Goal: Browse casually: Explore the website without a specific task or goal

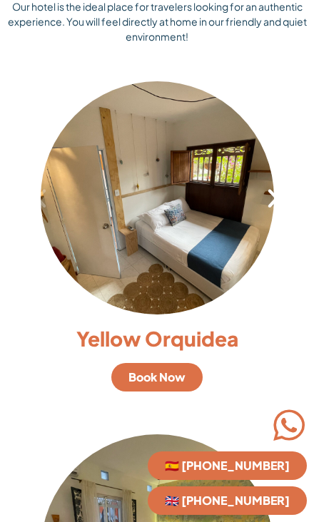
scroll to position [798, 0]
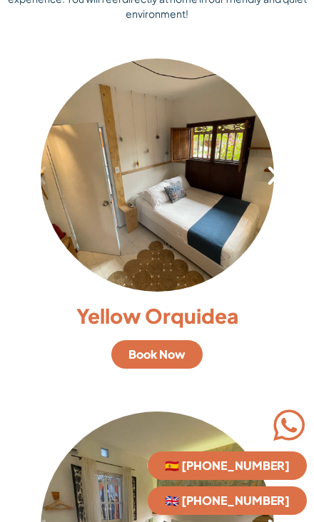
click at [264, 171] on icon "Next slide" at bounding box center [273, 175] width 24 height 24
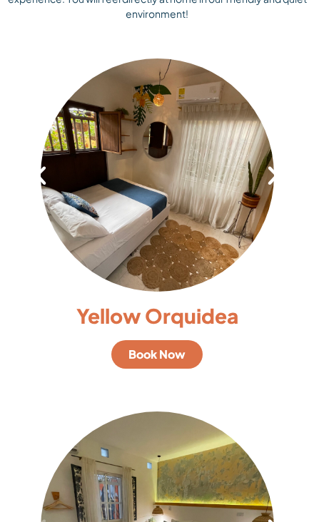
click at [270, 167] on icon "Next slide" at bounding box center [273, 175] width 24 height 24
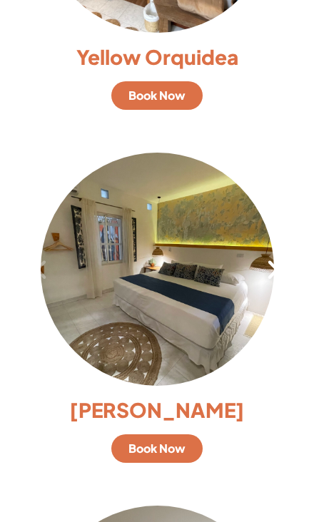
scroll to position [1060, 0]
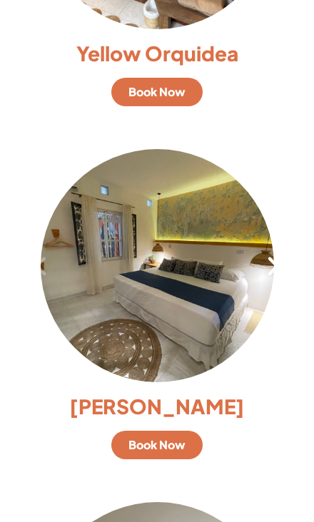
click at [261, 254] on icon "Next slide" at bounding box center [273, 266] width 24 height 24
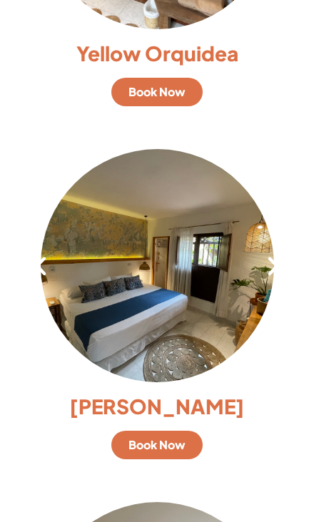
click at [272, 254] on icon "Next slide" at bounding box center [273, 266] width 24 height 24
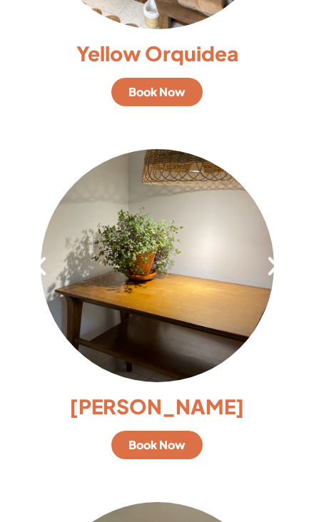
click at [269, 254] on icon "Next slide" at bounding box center [273, 266] width 24 height 24
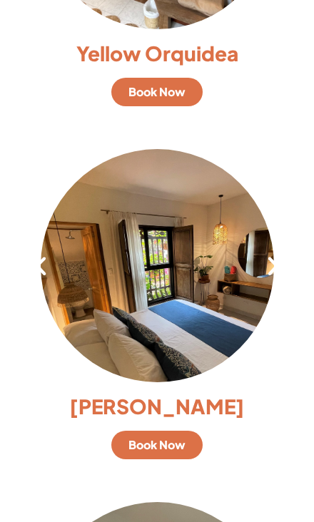
click at [273, 254] on icon "Next slide" at bounding box center [273, 266] width 24 height 24
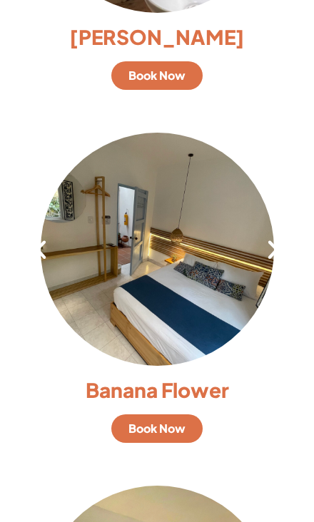
scroll to position [1430, 0]
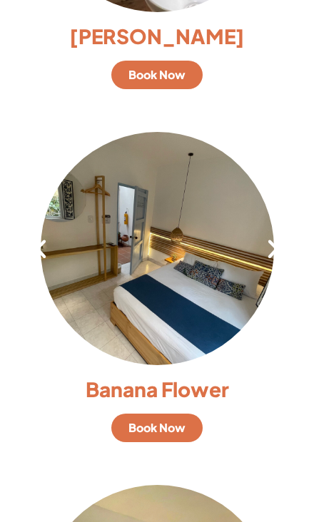
click at [265, 237] on icon "Next slide" at bounding box center [273, 249] width 24 height 24
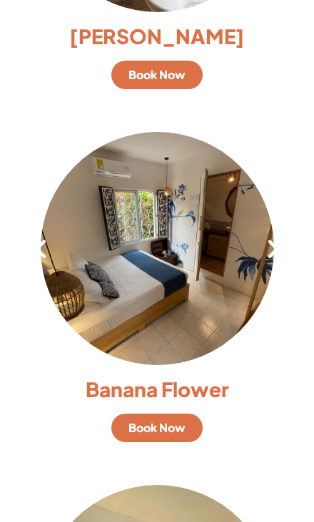
click at [267, 237] on icon "Next slide" at bounding box center [273, 249] width 24 height 24
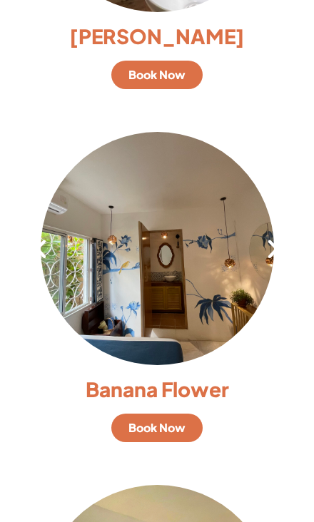
click at [266, 249] on div "5 / 7" at bounding box center [156, 248] width 271 height 233
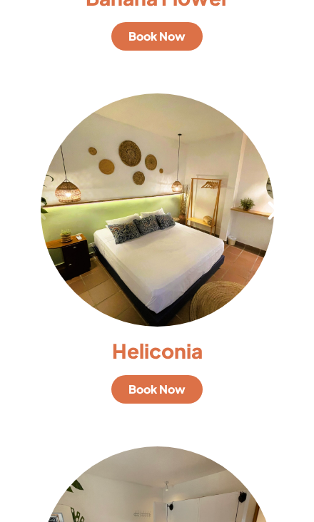
scroll to position [1817, 0]
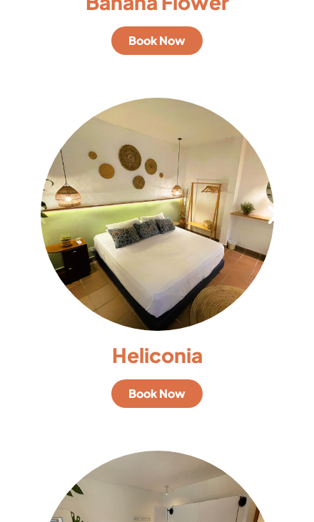
click at [262, 202] on icon "Next slide" at bounding box center [273, 214] width 24 height 24
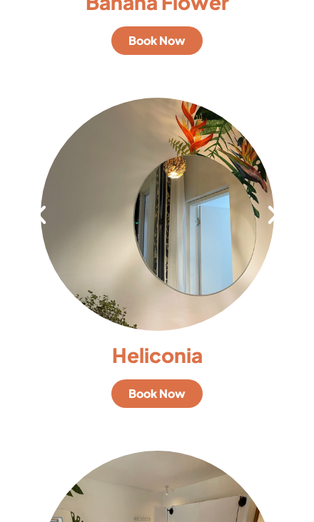
click at [279, 202] on icon "Next slide" at bounding box center [273, 214] width 24 height 24
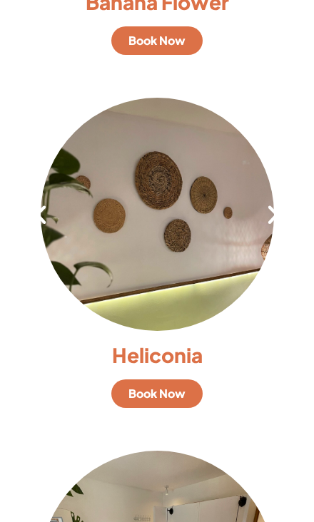
click at [279, 202] on icon "Next slide" at bounding box center [273, 214] width 24 height 24
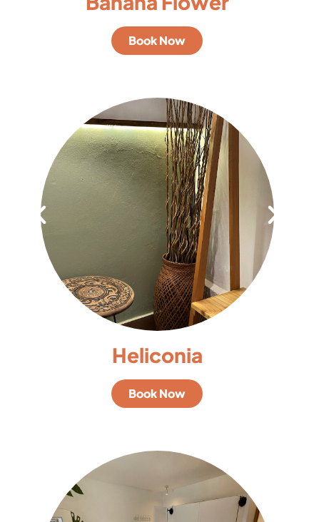
click at [282, 202] on icon "Next slide" at bounding box center [273, 214] width 24 height 24
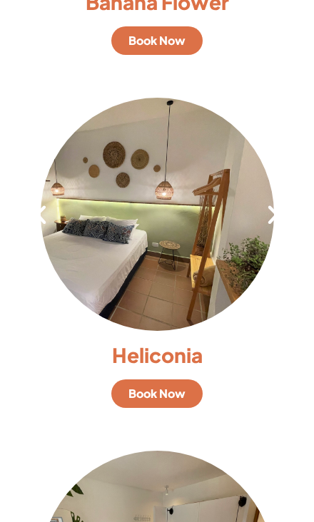
click at [273, 202] on icon "Next slide" at bounding box center [273, 214] width 24 height 24
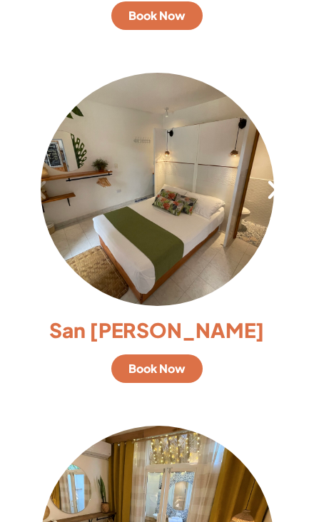
scroll to position [2195, 0]
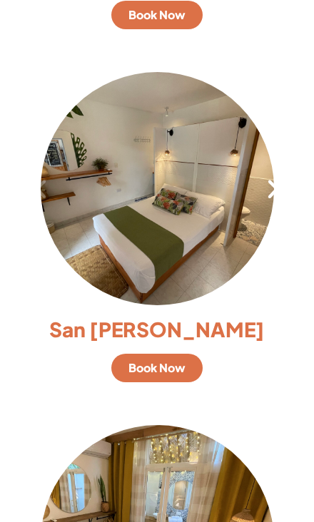
click at [273, 177] on icon "Next slide" at bounding box center [273, 189] width 24 height 24
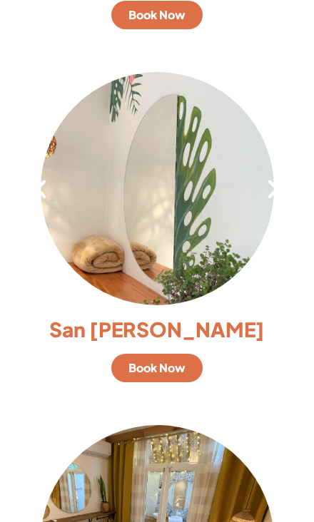
click at [274, 177] on icon "Next slide" at bounding box center [273, 189] width 24 height 24
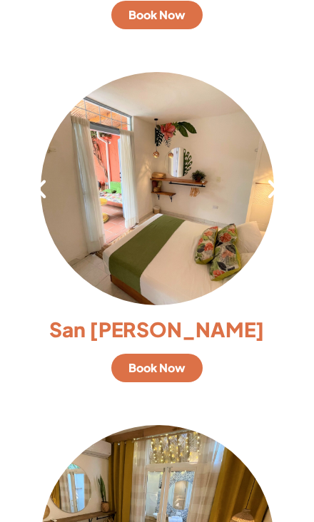
click at [284, 177] on icon "Next slide" at bounding box center [273, 189] width 24 height 24
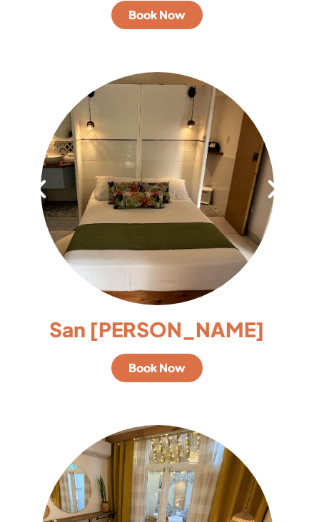
click at [284, 177] on icon "Next slide" at bounding box center [273, 189] width 24 height 24
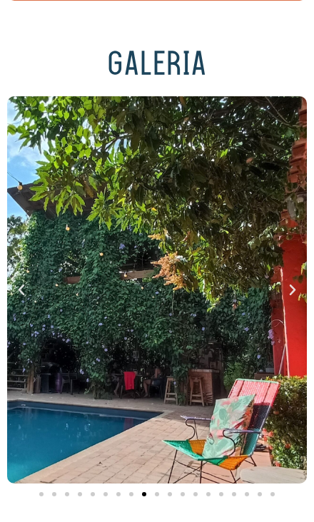
scroll to position [4624, 0]
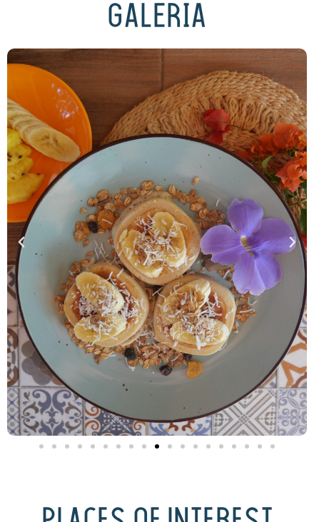
click at [291, 235] on icon "Next slide" at bounding box center [292, 242] width 14 height 14
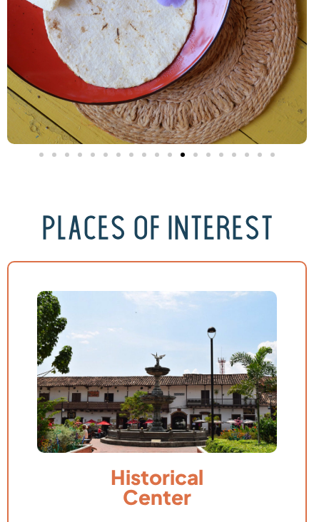
scroll to position [4965, 0]
